Goal: Task Accomplishment & Management: Complete application form

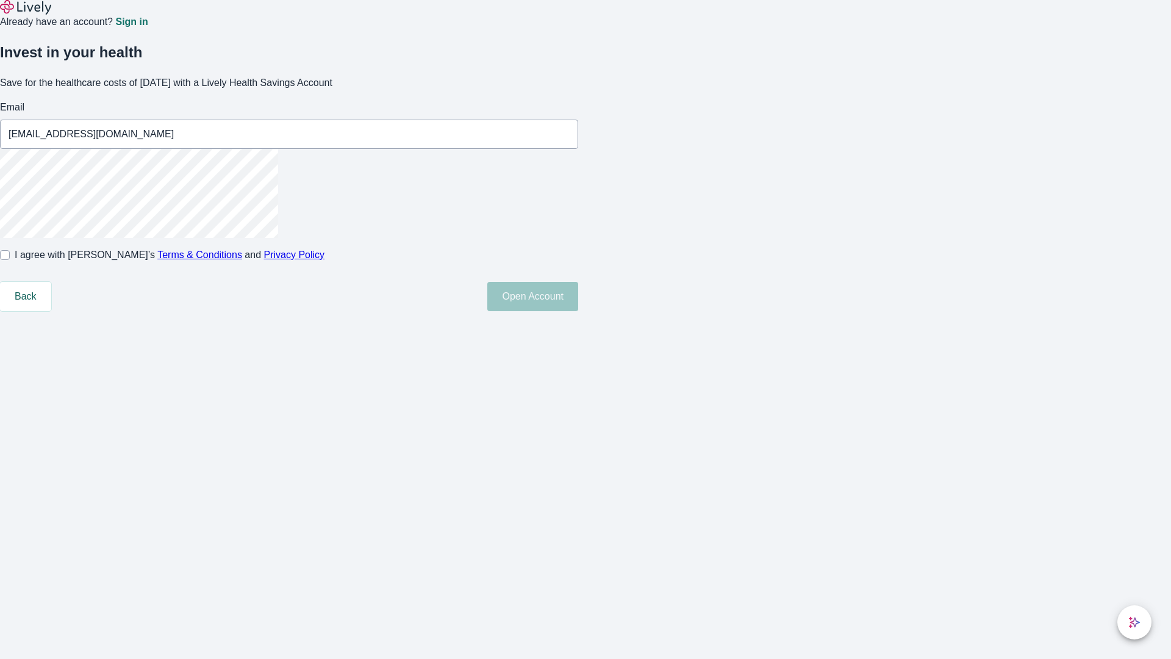
click at [10, 260] on input "I agree with Lively’s Terms & Conditions and Privacy Policy" at bounding box center [5, 255] width 10 height 10
checkbox input "true"
click at [578, 311] on button "Open Account" at bounding box center [532, 296] width 91 height 29
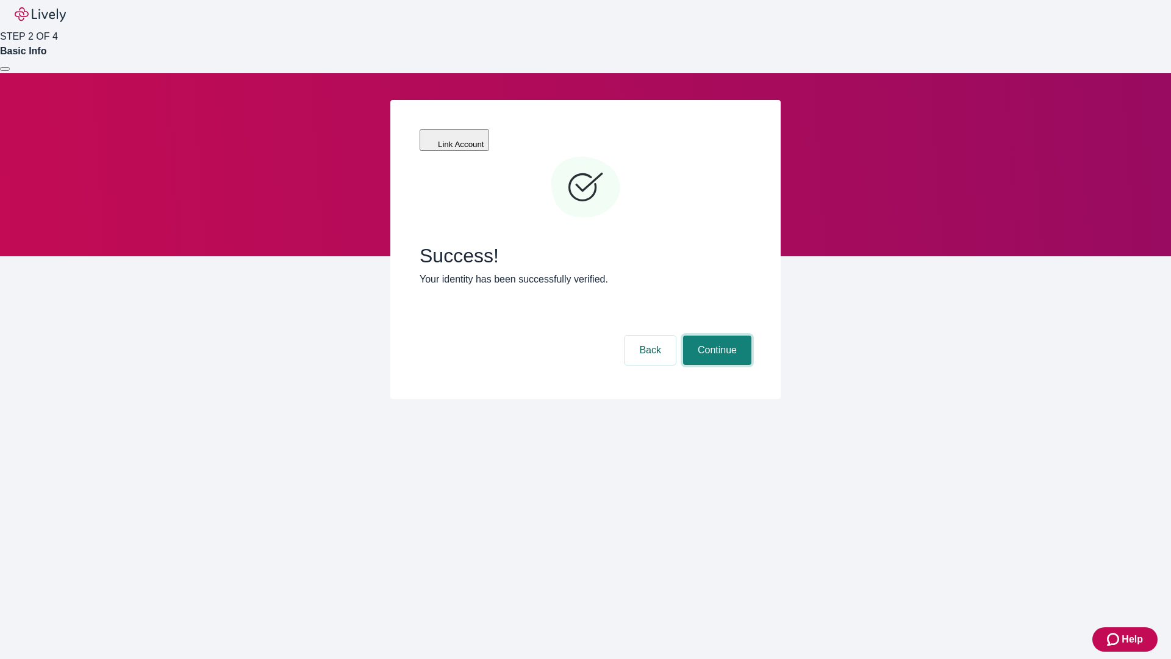
click at [715, 335] on button "Continue" at bounding box center [717, 349] width 68 height 29
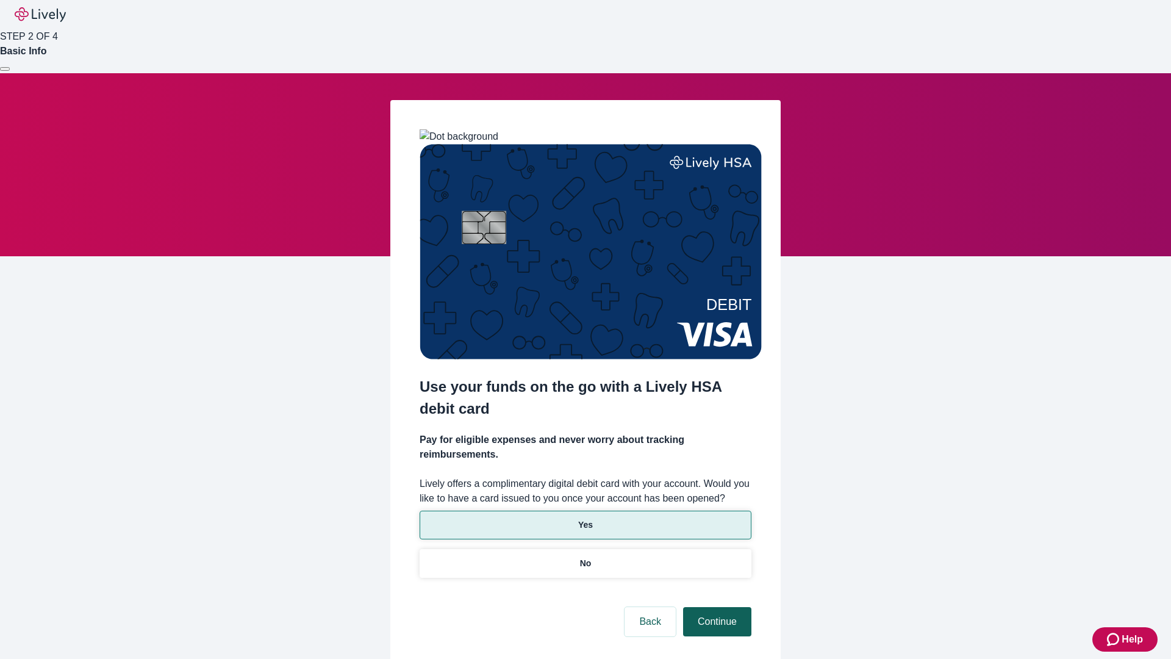
click at [585, 518] on p "Yes" at bounding box center [585, 524] width 15 height 13
click at [715, 607] on button "Continue" at bounding box center [717, 621] width 68 height 29
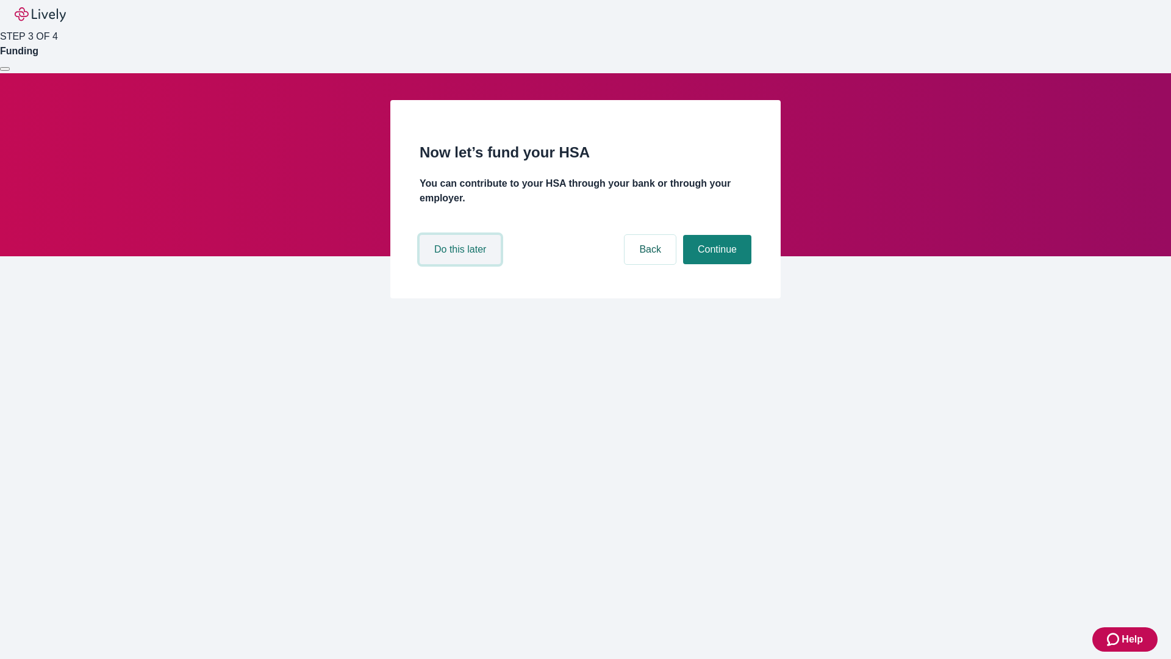
click at [462, 264] on button "Do this later" at bounding box center [460, 249] width 81 height 29
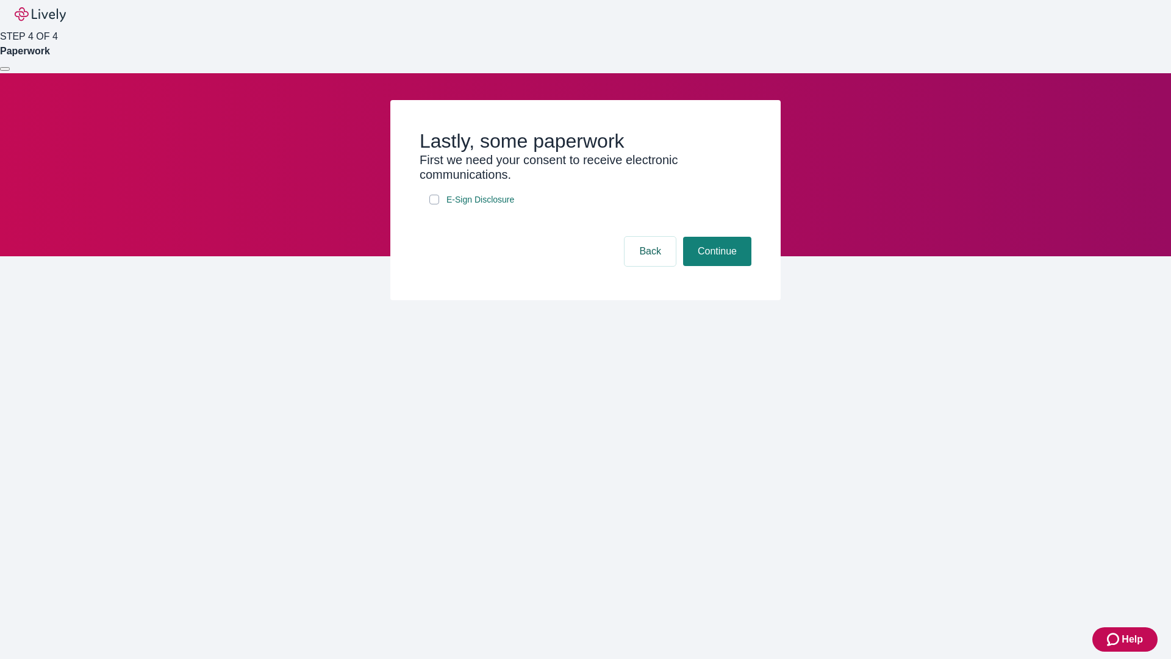
click at [434, 204] on input "E-Sign Disclosure" at bounding box center [434, 200] width 10 height 10
checkbox input "true"
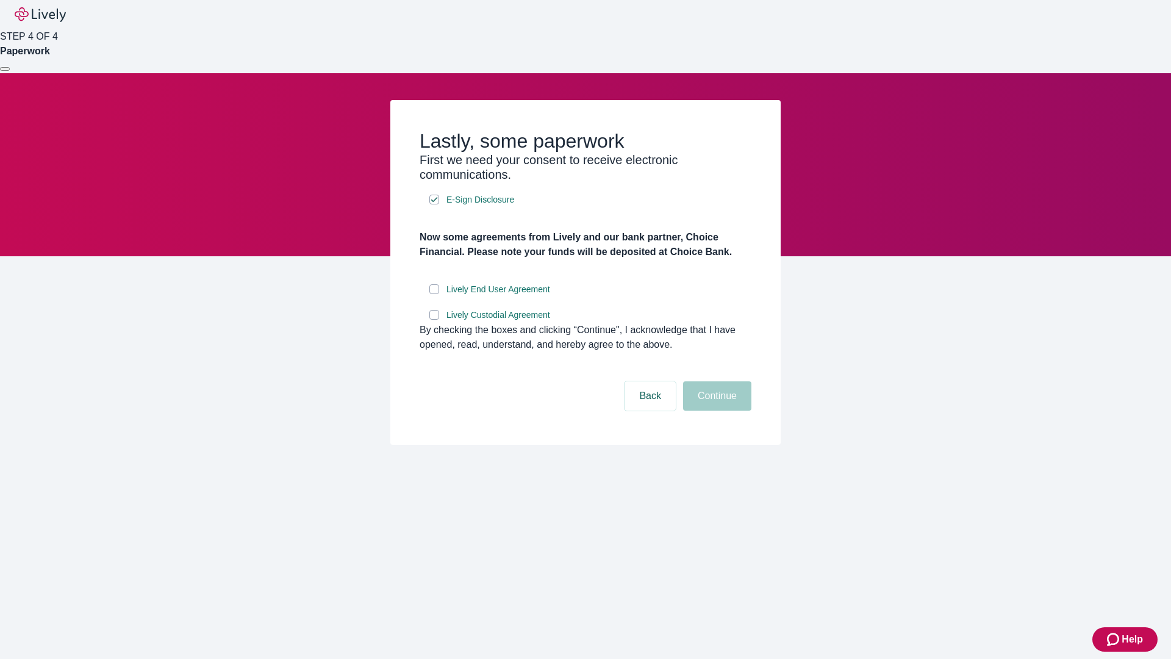
click at [434, 294] on input "Lively End User Agreement" at bounding box center [434, 289] width 10 height 10
checkbox input "true"
click at [434, 320] on input "Lively Custodial Agreement" at bounding box center [434, 315] width 10 height 10
checkbox input "true"
click at [715, 410] on button "Continue" at bounding box center [717, 395] width 68 height 29
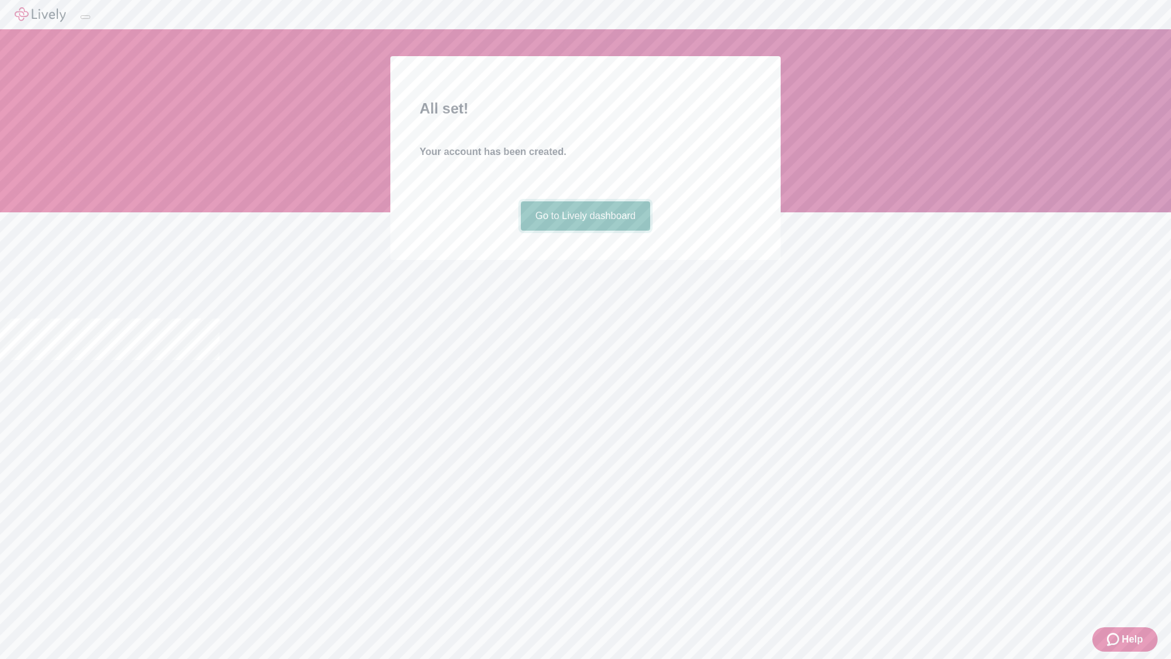
click at [585, 231] on link "Go to Lively dashboard" at bounding box center [586, 215] width 130 height 29
